Goal: Task Accomplishment & Management: Manage account settings

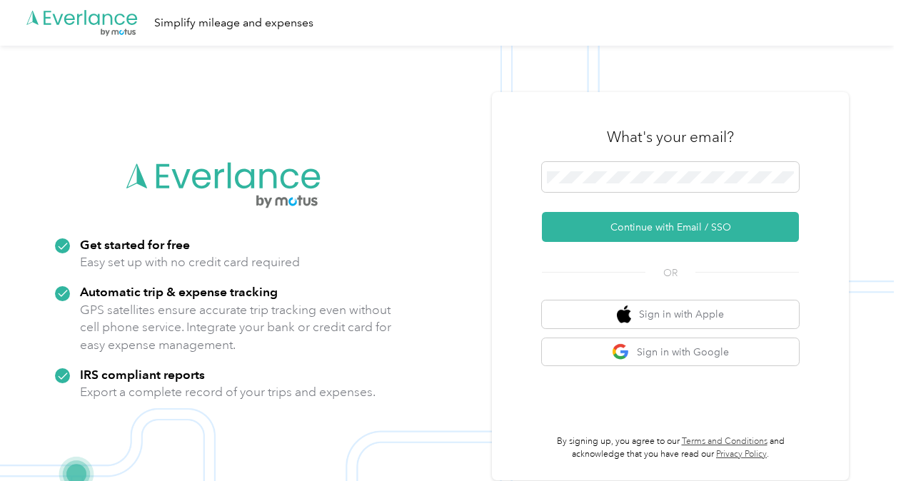
click at [615, 166] on span at bounding box center [670, 177] width 257 height 30
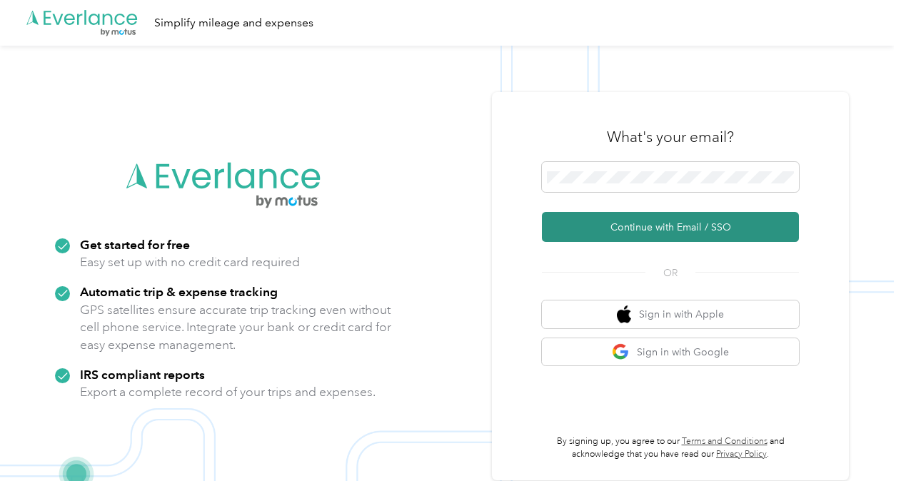
click at [645, 231] on button "Continue with Email / SSO" at bounding box center [670, 227] width 257 height 30
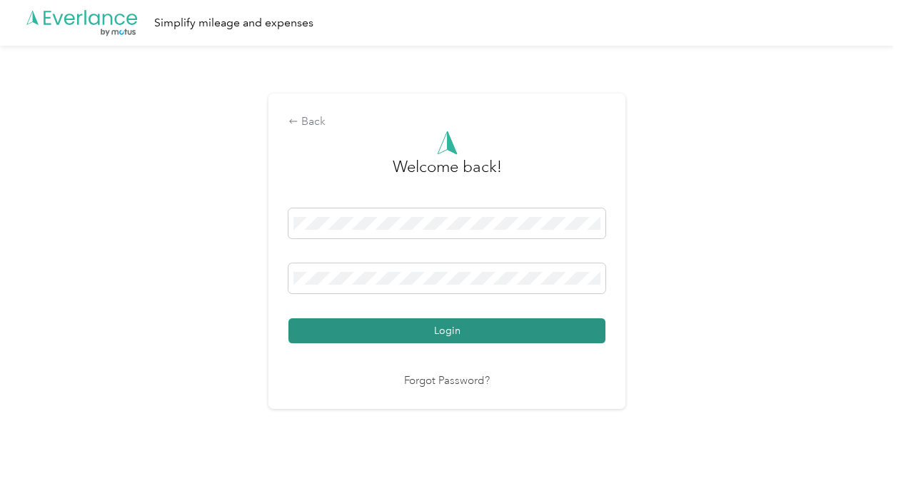
click at [511, 335] on button "Login" at bounding box center [446, 330] width 317 height 25
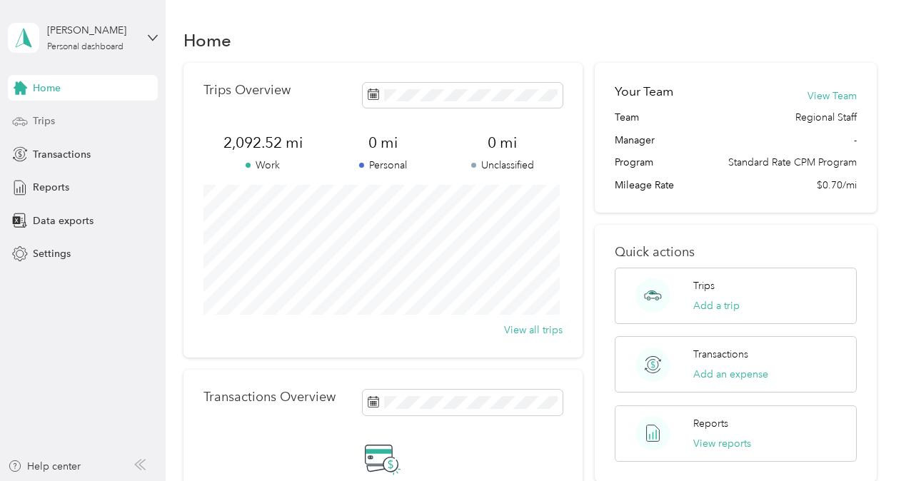
click at [69, 125] on div "Trips" at bounding box center [83, 122] width 150 height 26
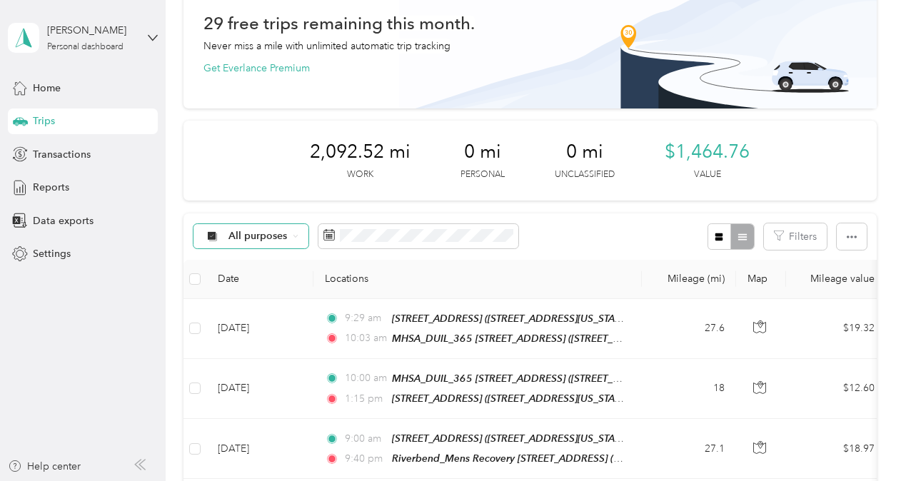
scroll to position [76, 0]
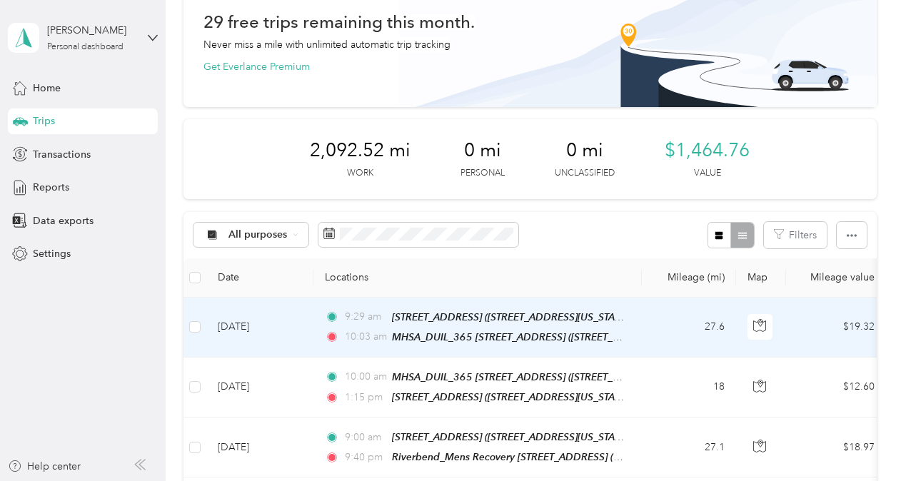
click at [673, 338] on td "27.6" at bounding box center [689, 328] width 94 height 60
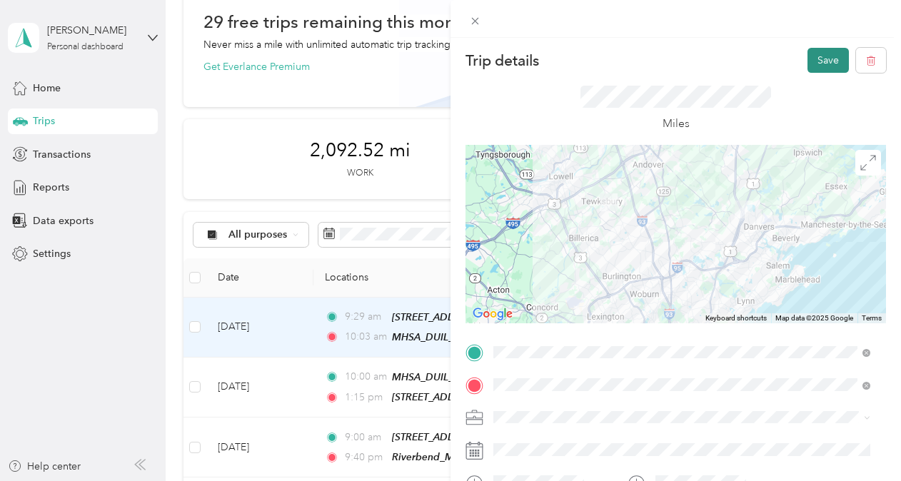
click at [812, 57] on button "Save" at bounding box center [827, 60] width 41 height 25
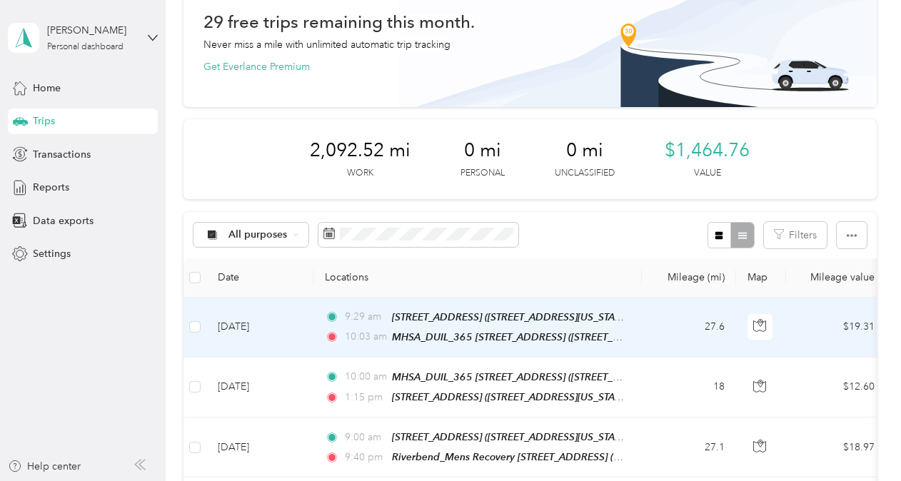
click at [271, 333] on td "[DATE]" at bounding box center [259, 328] width 107 height 60
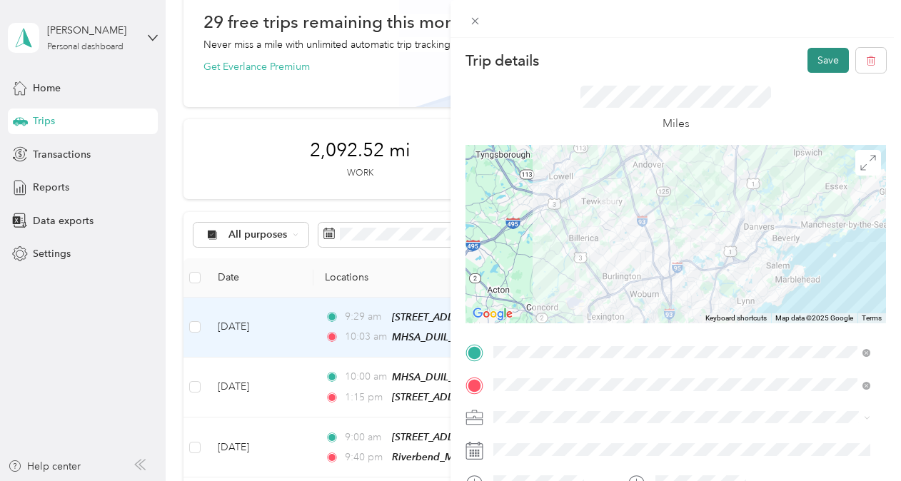
click at [818, 56] on button "Save" at bounding box center [827, 60] width 41 height 25
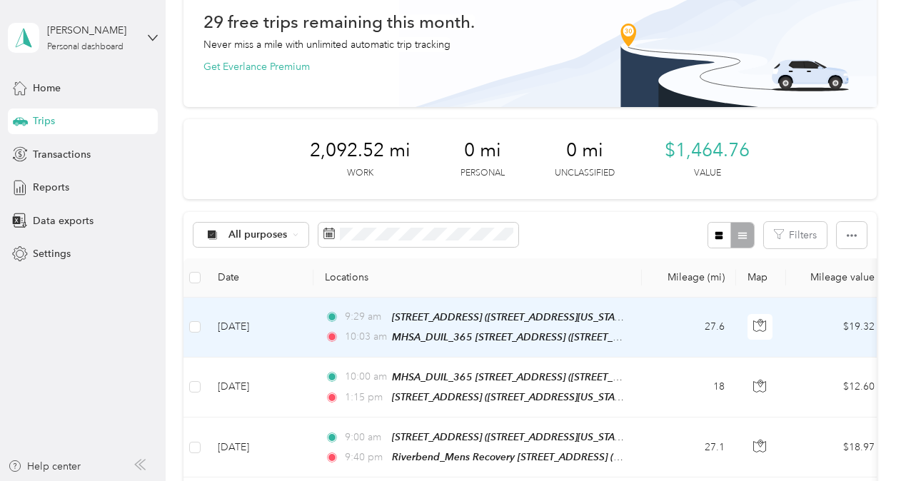
click at [268, 327] on td "[DATE]" at bounding box center [259, 328] width 107 height 60
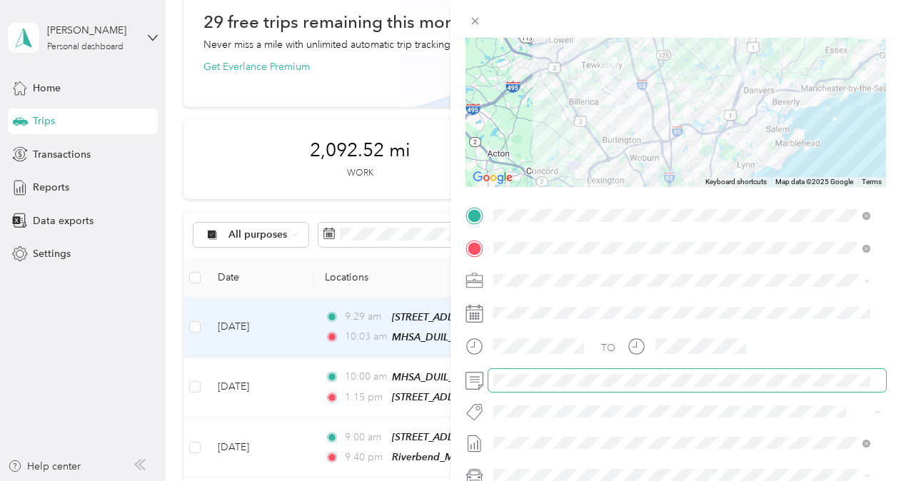
scroll to position [73, 0]
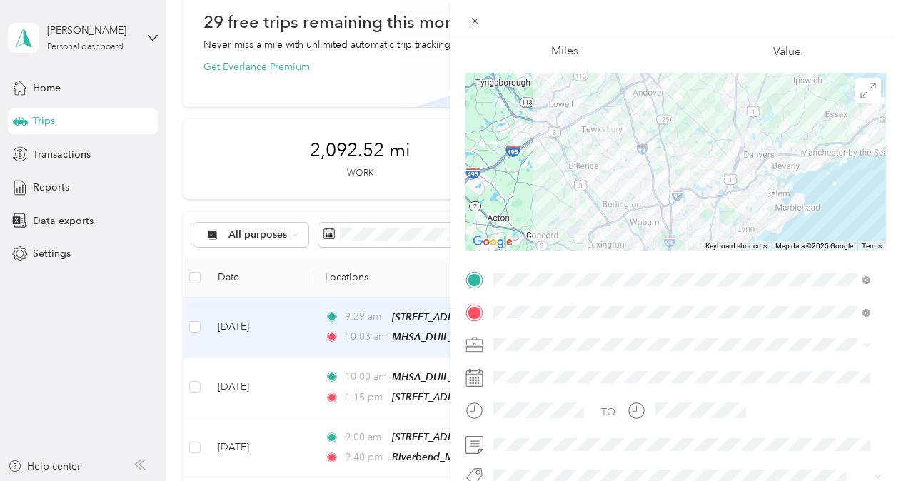
click at [244, 121] on div "Trip details Save This trip cannot be edited because it is either under review,…" at bounding box center [450, 240] width 901 height 481
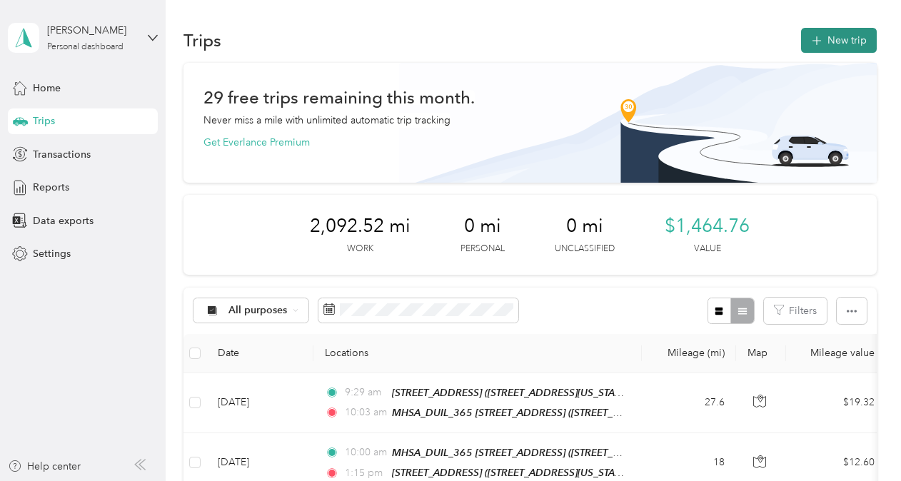
click at [821, 41] on button "New trip" at bounding box center [839, 40] width 76 height 25
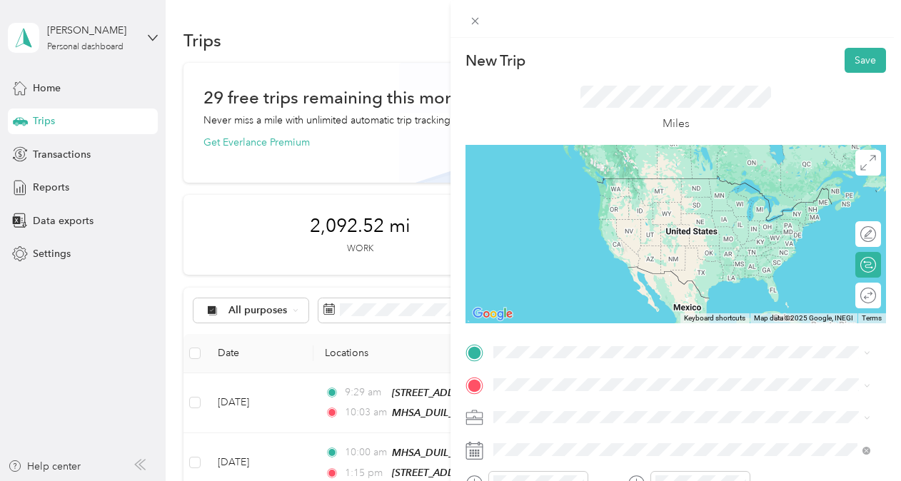
click at [573, 200] on div "[STREET_ADDRESS][US_STATE]" at bounding box center [681, 184] width 367 height 35
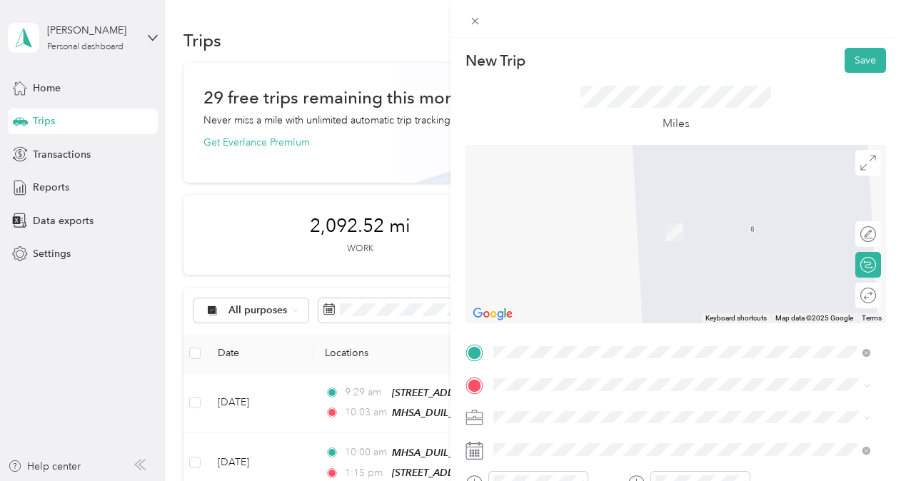
click at [563, 216] on div "MHSA_DUIL_365 [GEOGRAPHIC_DATA] [STREET_ADDRESS][US_STATE]" at bounding box center [610, 217] width 180 height 30
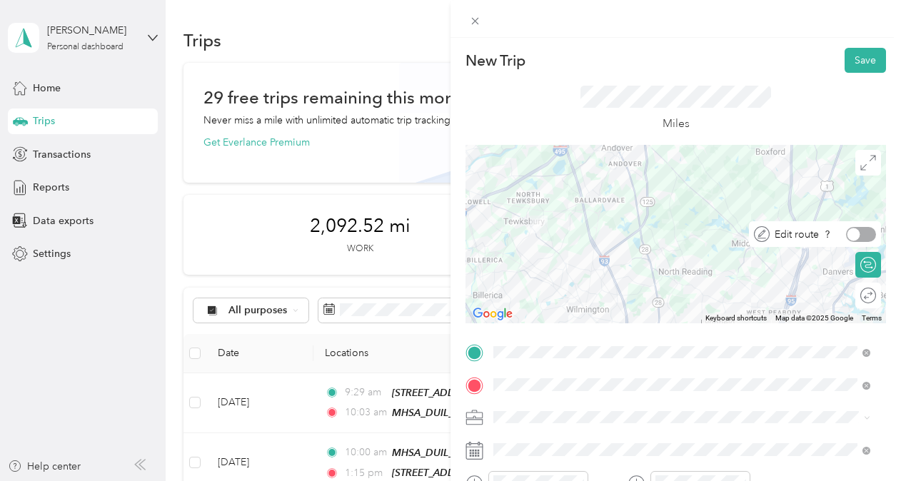
click at [859, 233] on div at bounding box center [861, 234] width 30 height 15
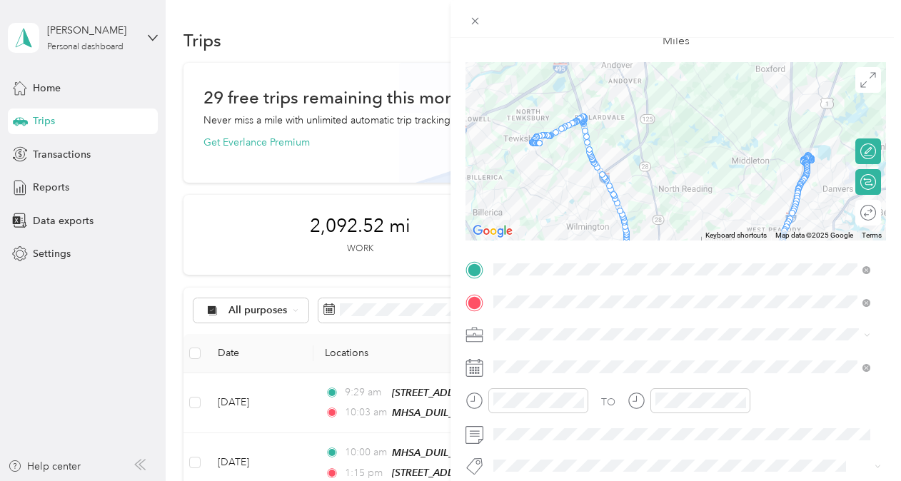
scroll to position [86, 0]
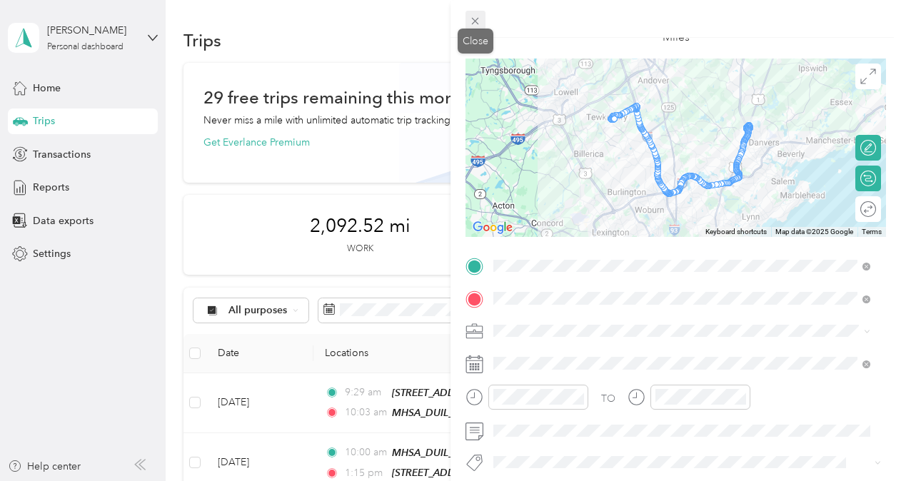
click at [473, 21] on icon at bounding box center [475, 21] width 12 height 12
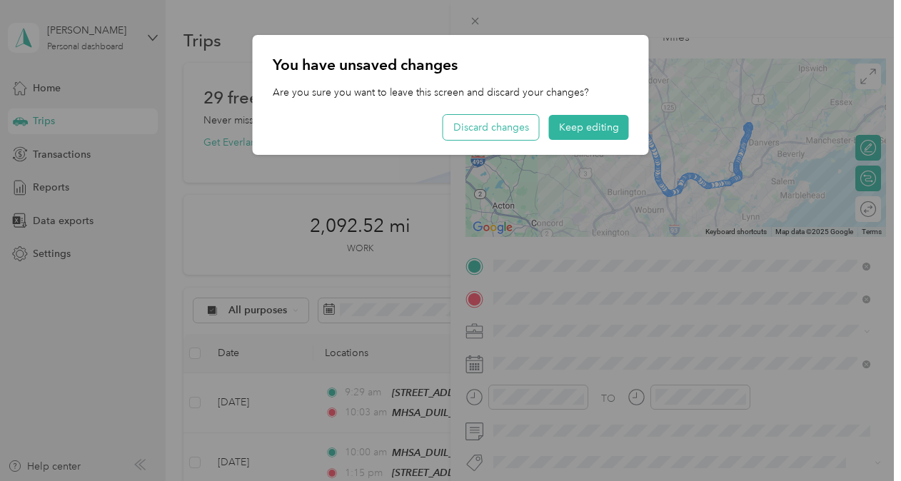
click at [513, 128] on button "Discard changes" at bounding box center [491, 127] width 96 height 25
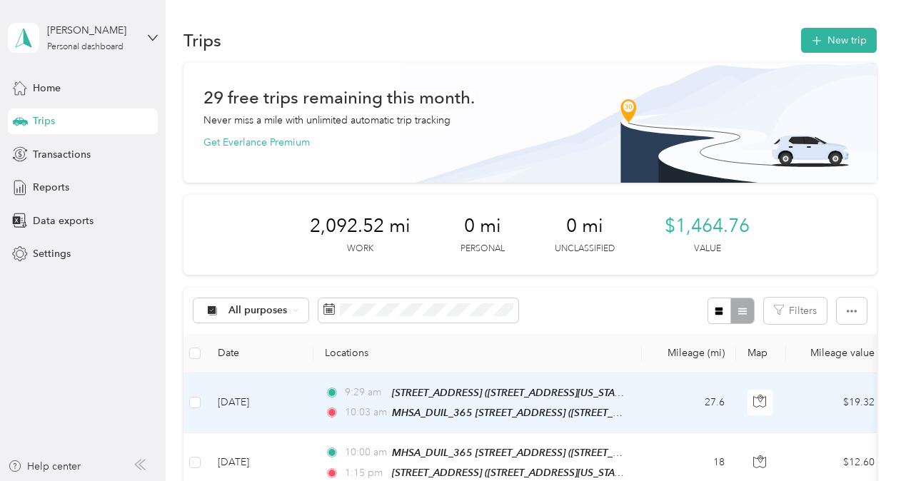
click at [264, 403] on td "[DATE]" at bounding box center [259, 403] width 107 height 60
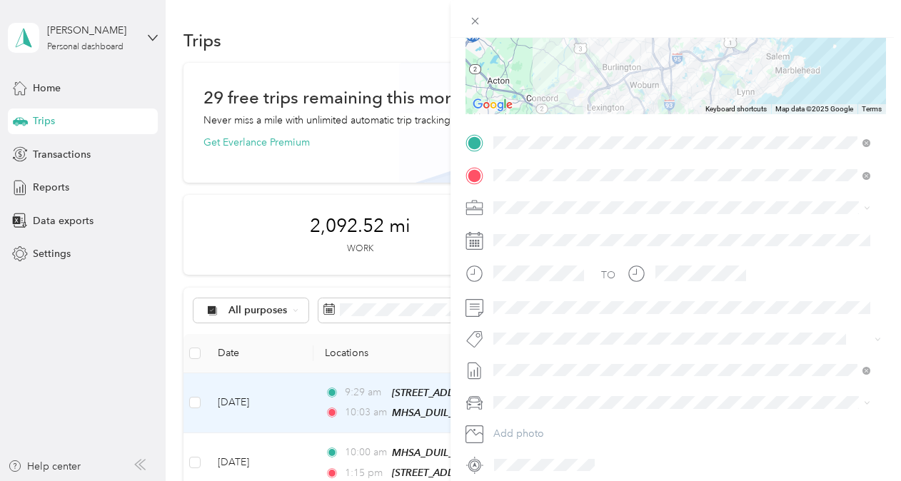
scroll to position [268, 0]
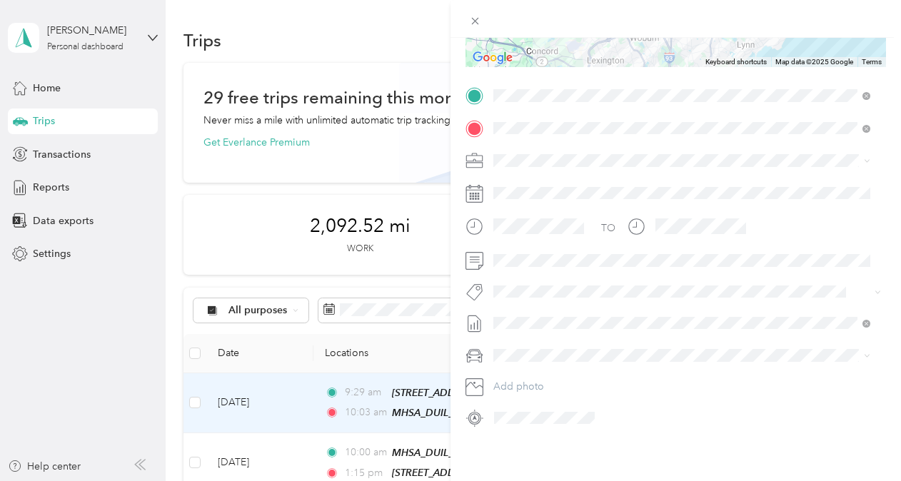
click at [524, 110] on button "Bsas" at bounding box center [517, 103] width 38 height 18
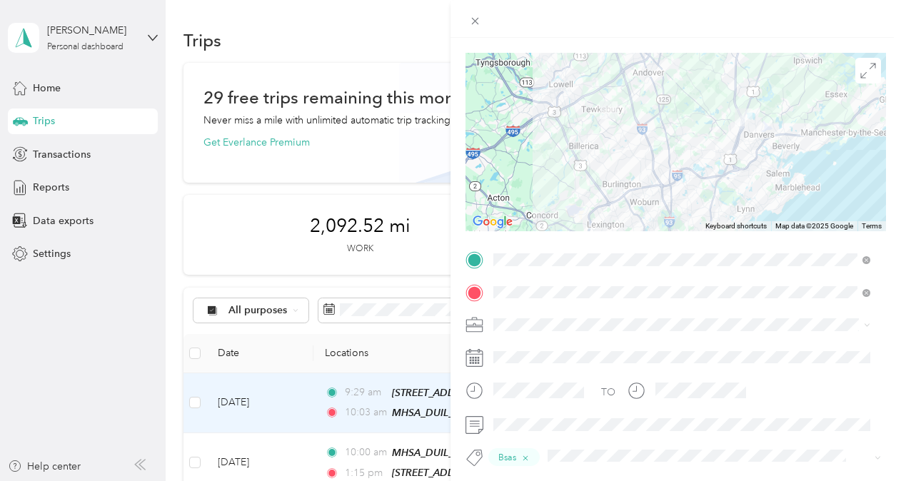
scroll to position [0, 0]
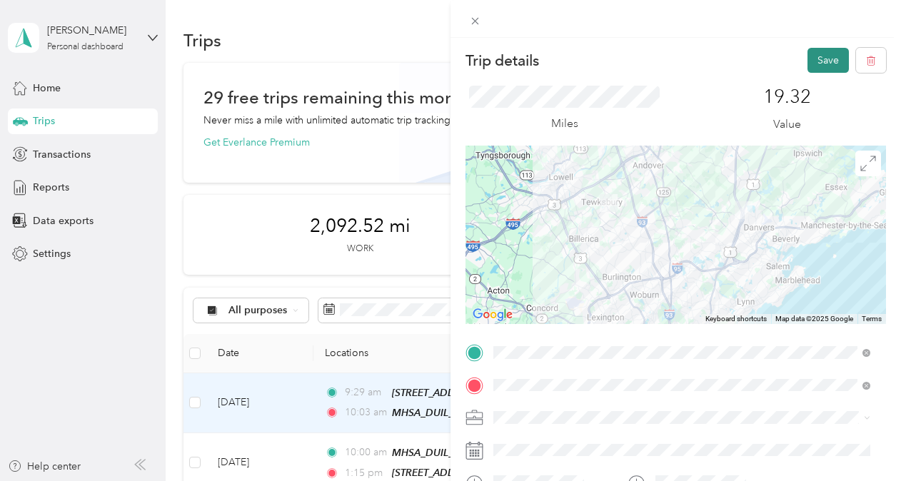
click at [820, 52] on button "Save" at bounding box center [827, 60] width 41 height 25
